Goal: Task Accomplishment & Management: Manage account settings

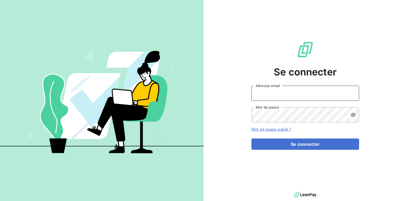
type input "[PERSON_NAME][EMAIL_ADDRESS][DOMAIN_NAME]"
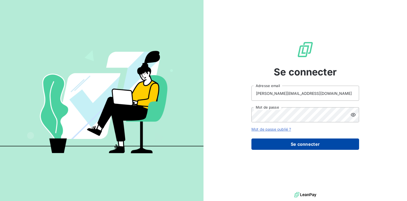
click at [302, 147] on button "Se connecter" at bounding box center [305, 143] width 108 height 11
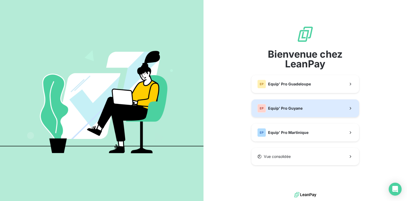
click at [292, 112] on div "EP Equip' Pro Guyane" at bounding box center [279, 108] width 45 height 9
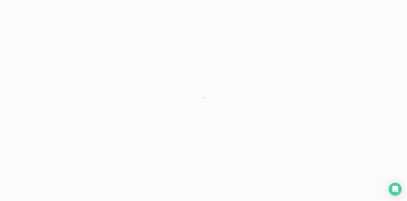
click at [297, 88] on div at bounding box center [203, 100] width 407 height 201
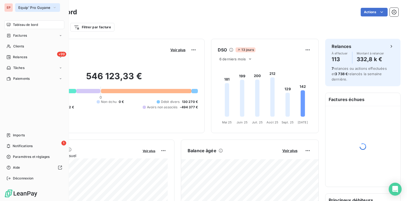
click at [53, 8] on icon "button" at bounding box center [54, 7] width 4 height 5
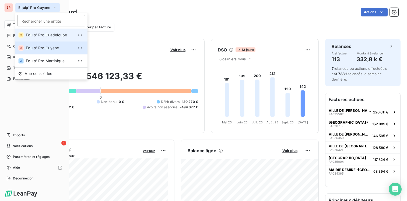
click at [48, 35] on span "Equip' Pro Guadeloupe" at bounding box center [50, 34] width 48 height 5
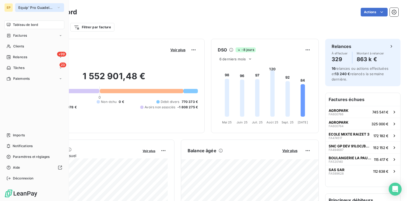
click at [52, 9] on span "Equip' Pro Guadeloupe" at bounding box center [36, 7] width 36 height 4
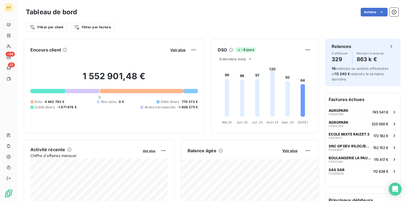
click at [136, 26] on div "Filtrer par client Filtrer par facture" at bounding box center [212, 27] width 372 height 10
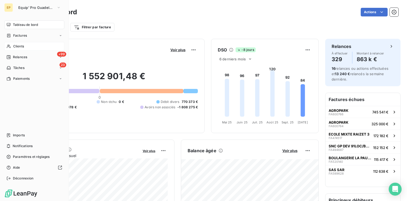
click at [20, 46] on span "Clients" at bounding box center [18, 46] width 11 height 5
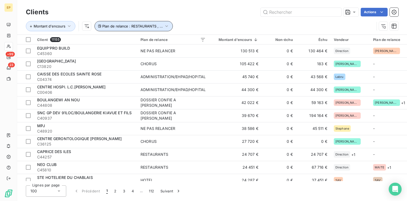
click at [164, 25] on icon "button" at bounding box center [166, 25] width 5 height 5
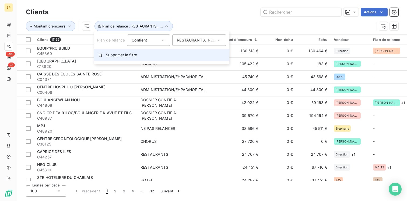
click at [137, 57] on span "Supprimer le filtre" at bounding box center [121, 54] width 31 height 5
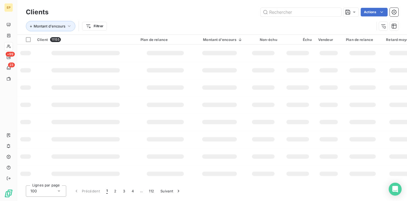
click at [202, 19] on div "Montant d'encours Filtrer" at bounding box center [212, 26] width 372 height 17
